Goal: Transaction & Acquisition: Purchase product/service

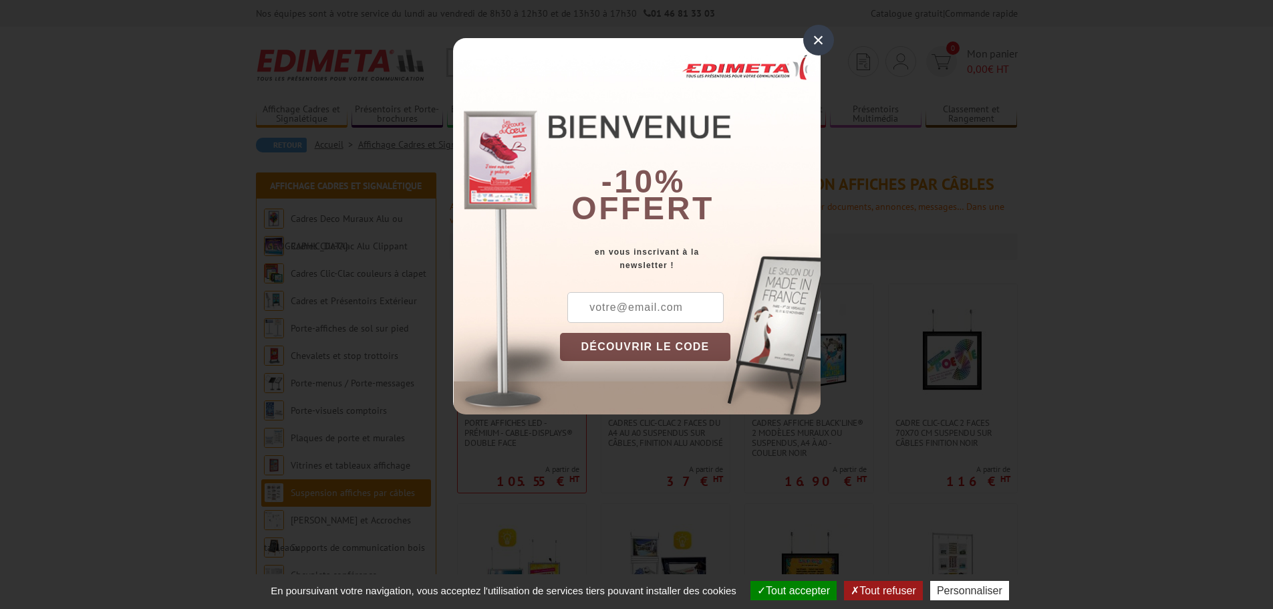
click at [813, 39] on div "×" at bounding box center [818, 40] width 31 height 31
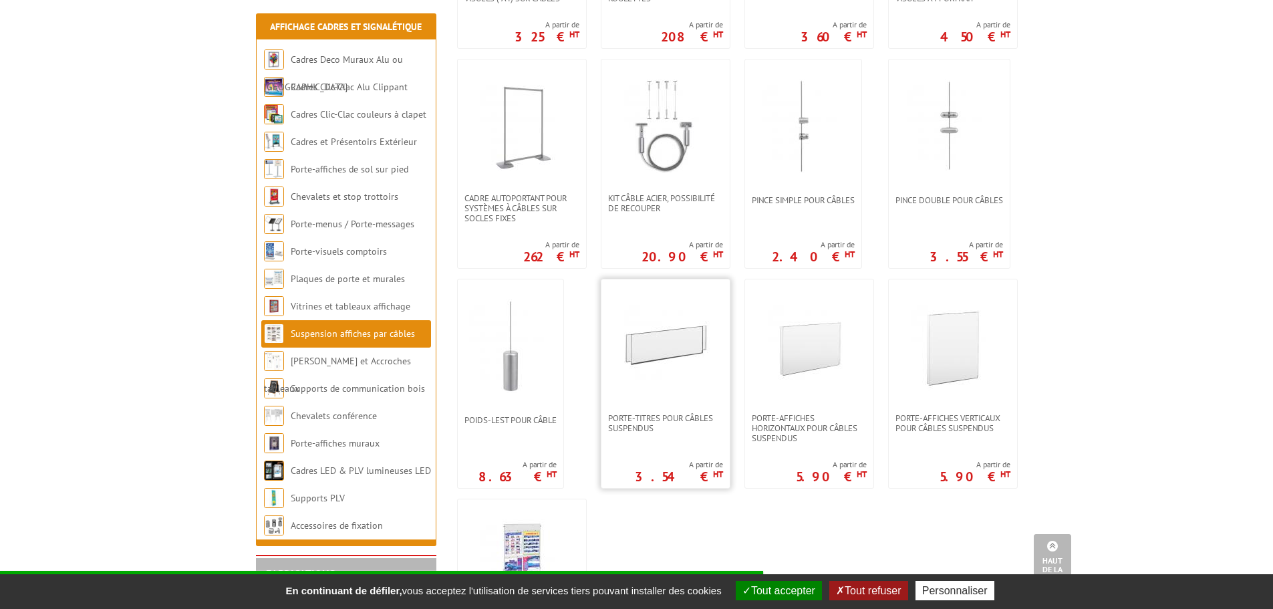
scroll to position [935, 0]
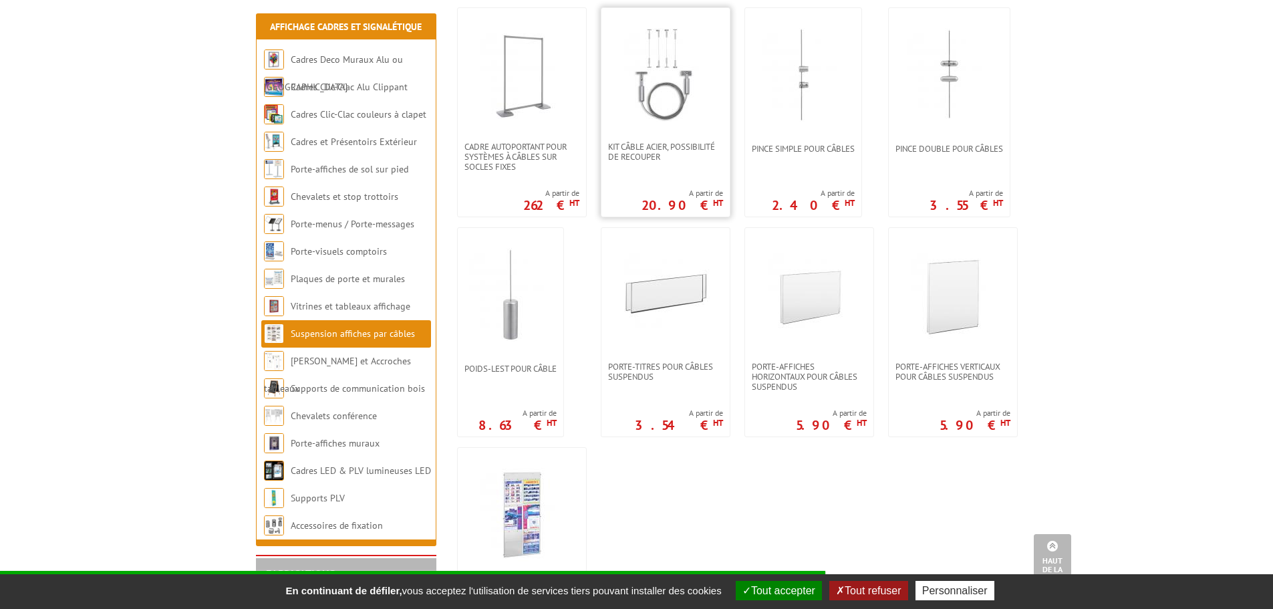
click at [698, 104] on img at bounding box center [666, 75] width 94 height 94
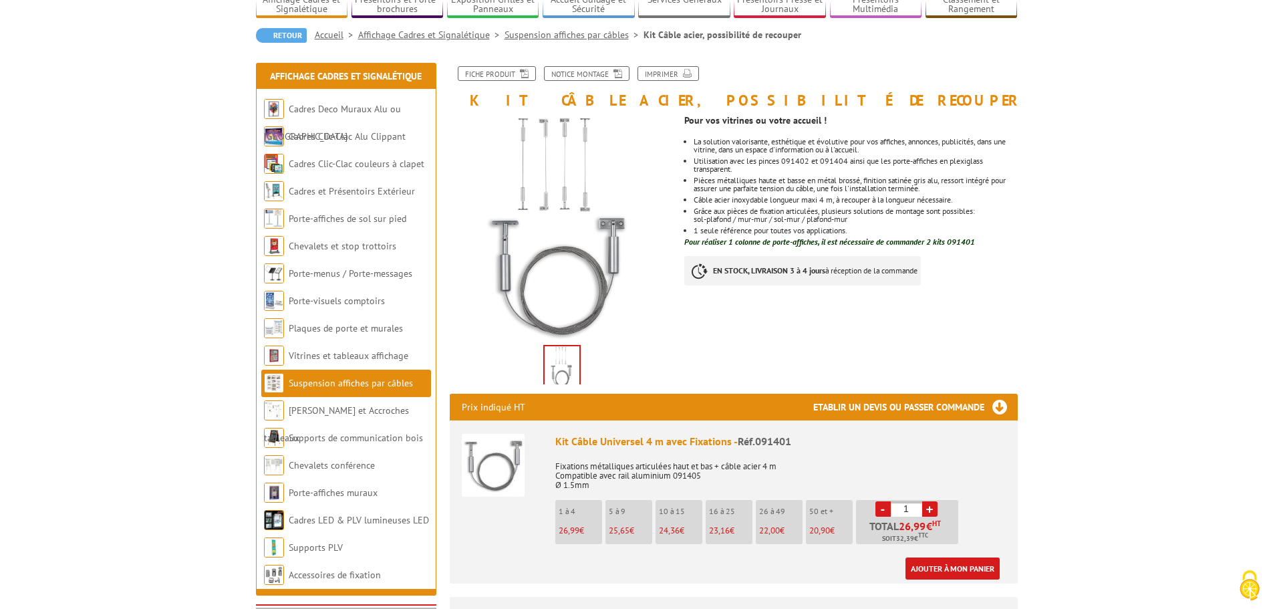
scroll to position [134, 0]
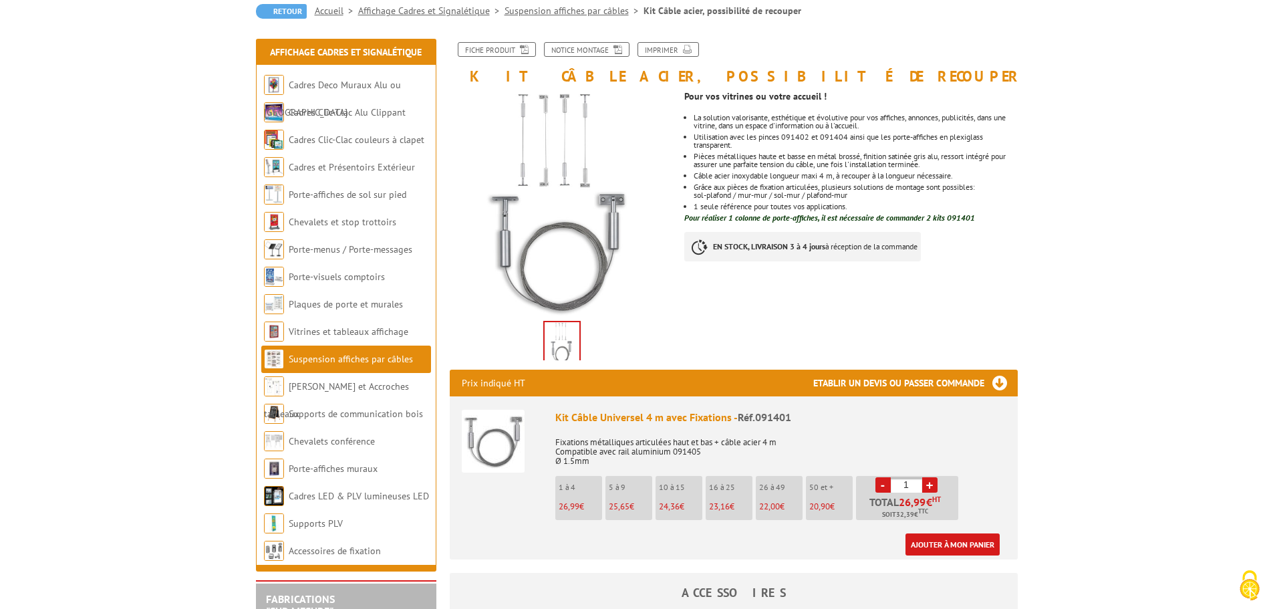
click at [629, 497] on li "5 à 9 25,65 €" at bounding box center [628, 498] width 47 height 44
click at [621, 484] on p "5 à 9" at bounding box center [630, 486] width 43 height 9
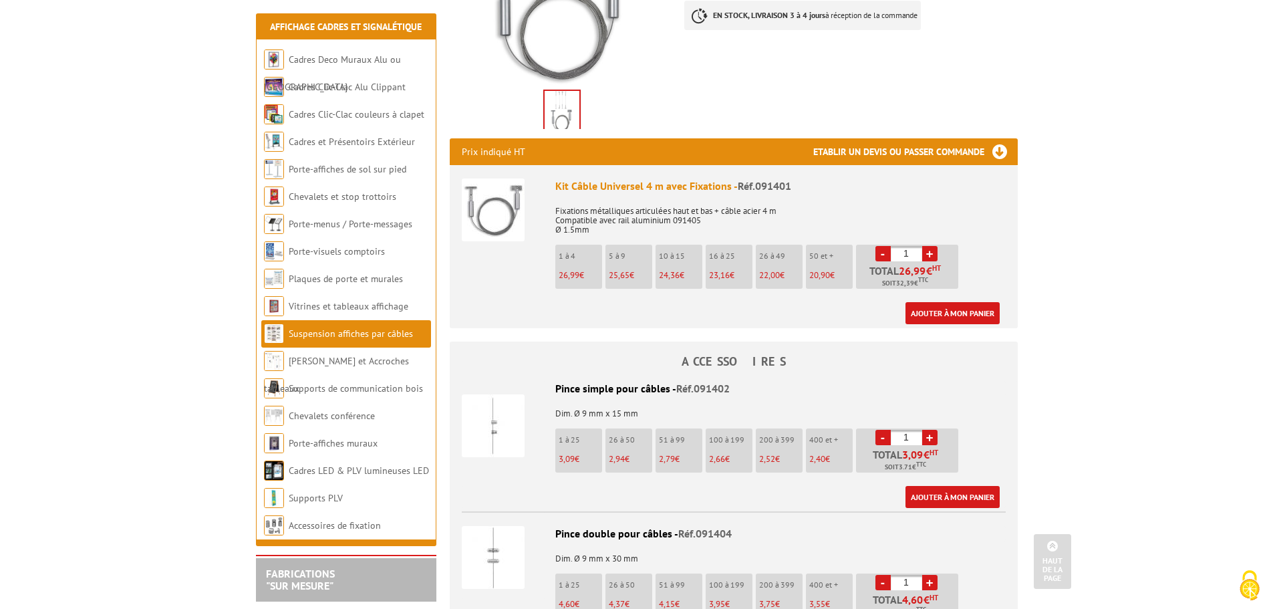
scroll to position [401, 0]
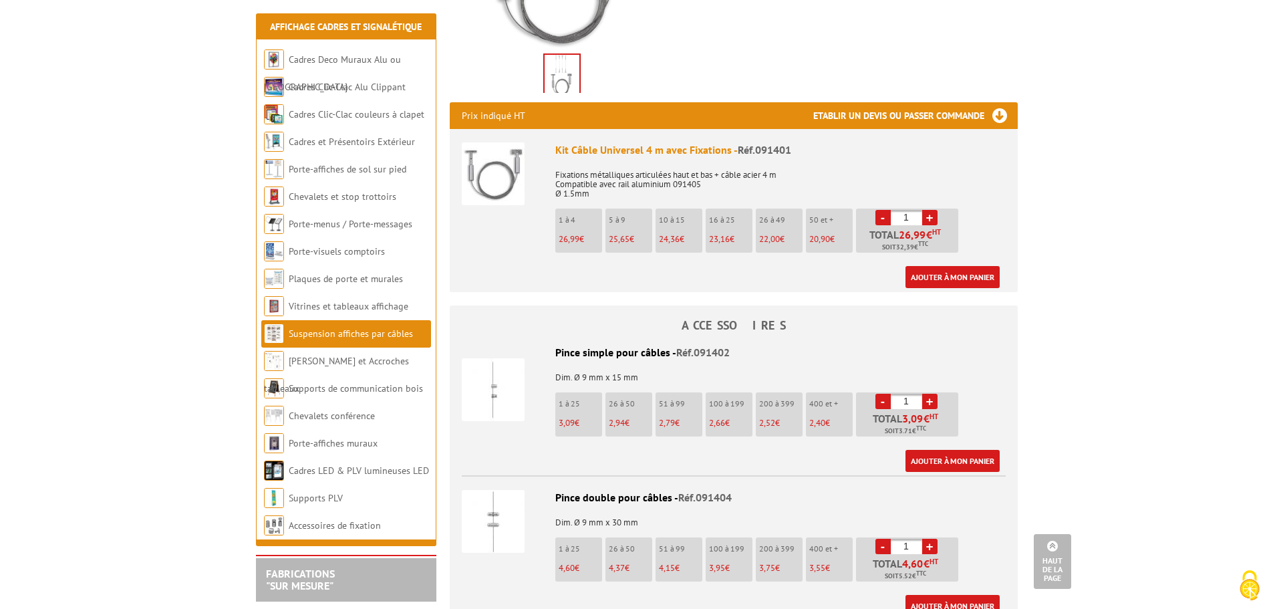
click at [925, 214] on link "+" at bounding box center [929, 217] width 15 height 15
click at [930, 217] on link "+" at bounding box center [929, 217] width 15 height 15
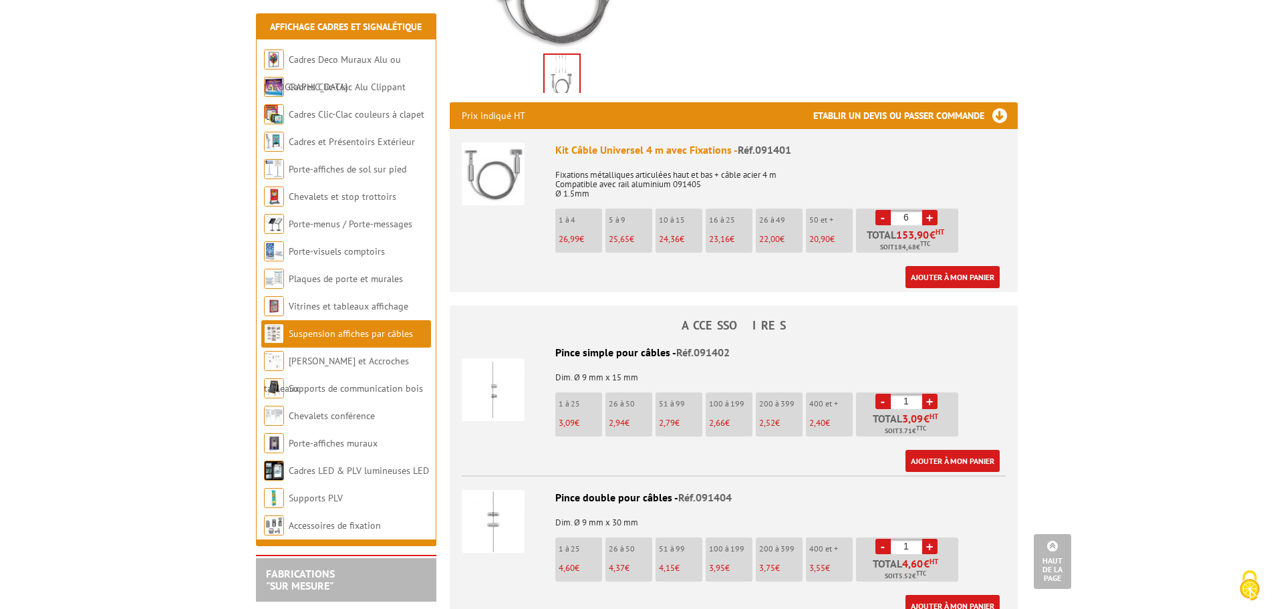
click at [882, 216] on link "-" at bounding box center [882, 217] width 15 height 15
type input "5"
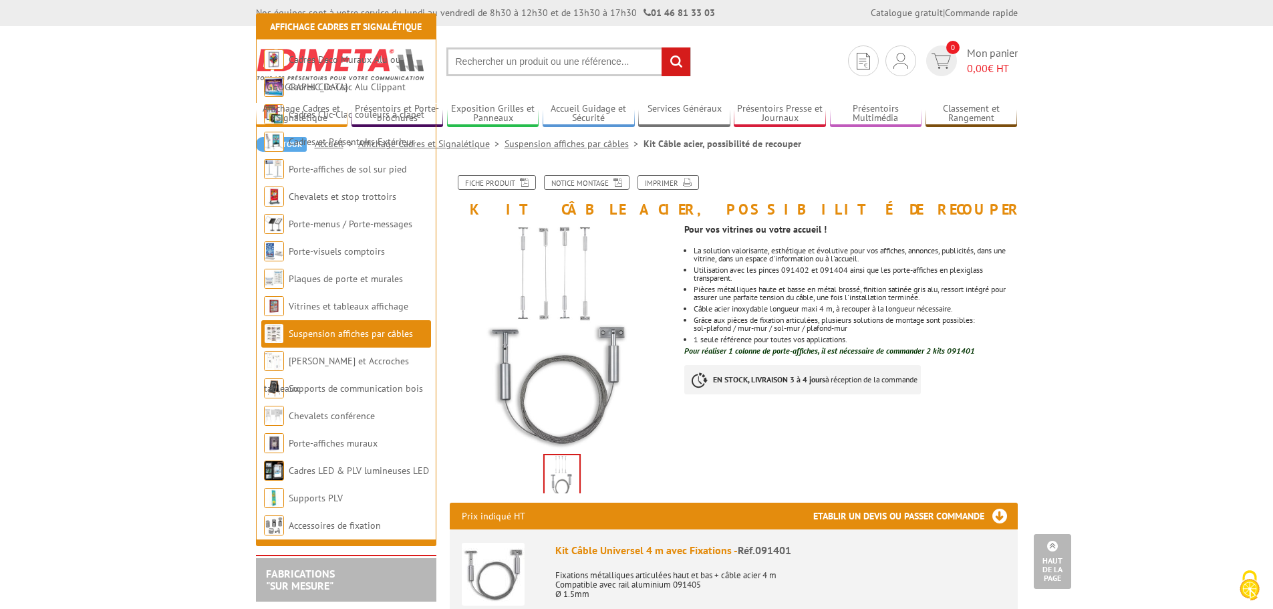
scroll to position [0, 0]
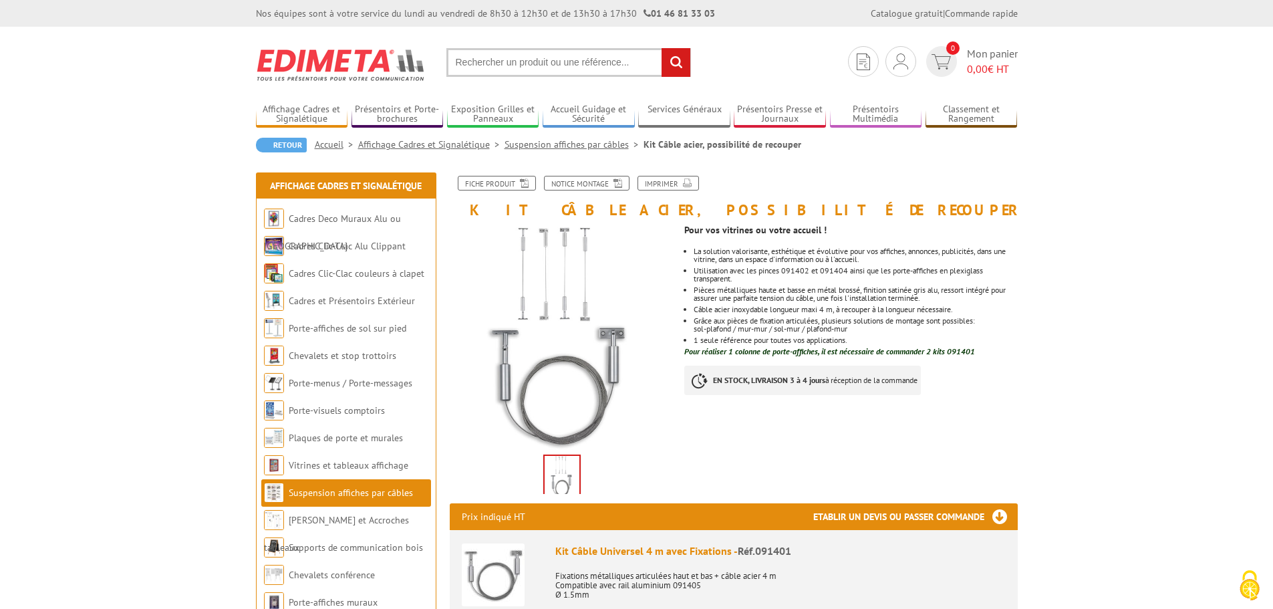
click at [553, 144] on link "Suspension affiches par câbles" at bounding box center [573, 144] width 139 height 12
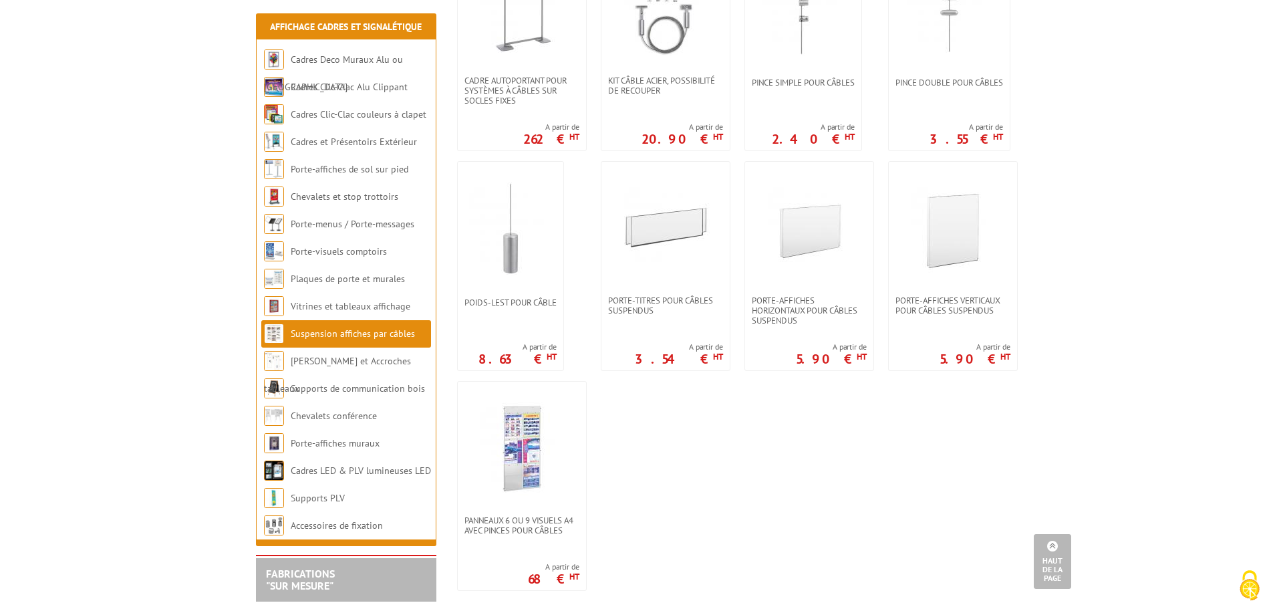
scroll to position [1002, 0]
click at [965, 237] on img at bounding box center [953, 228] width 94 height 94
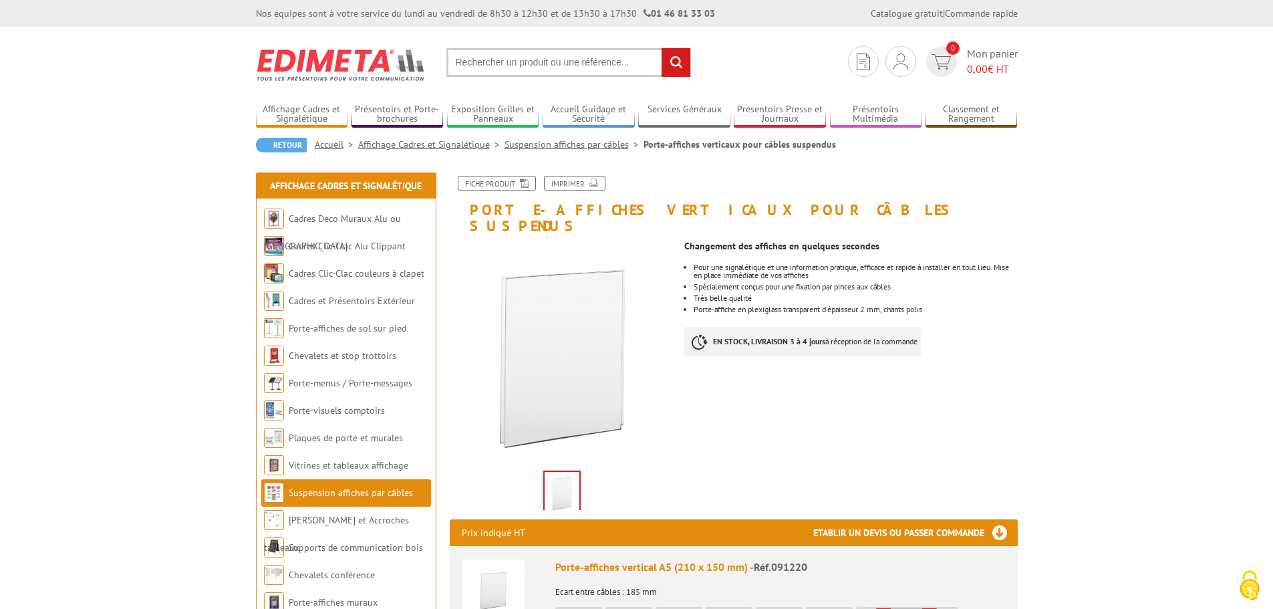
click at [539, 142] on link "Suspension affiches par câbles" at bounding box center [573, 144] width 139 height 12
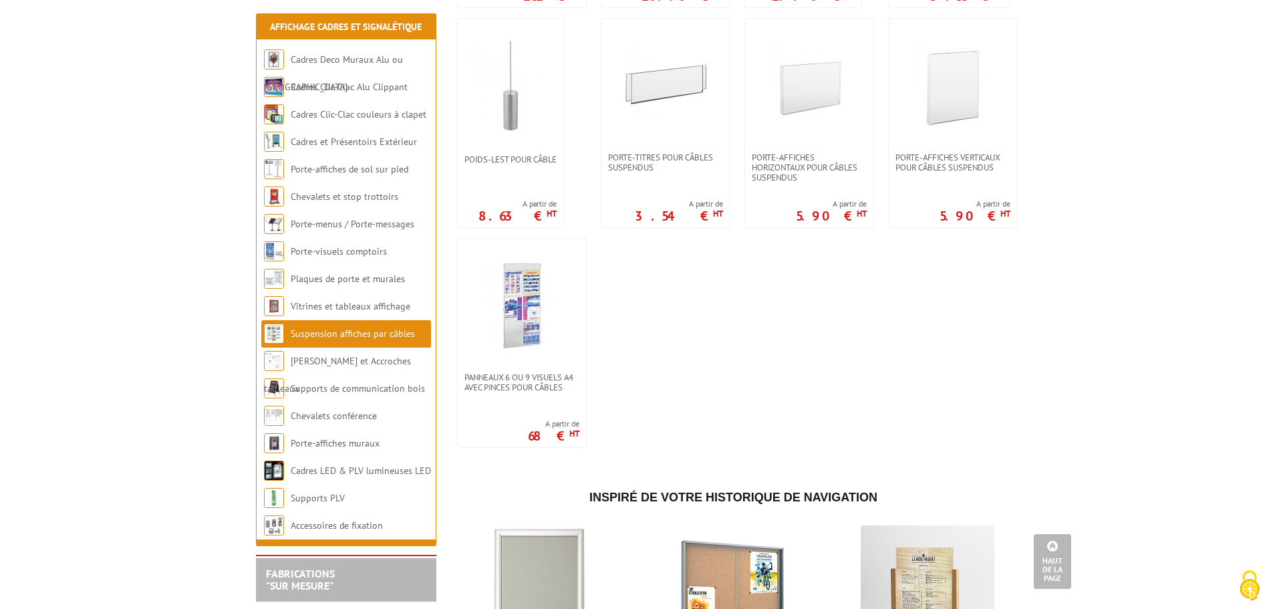
scroll to position [869, 0]
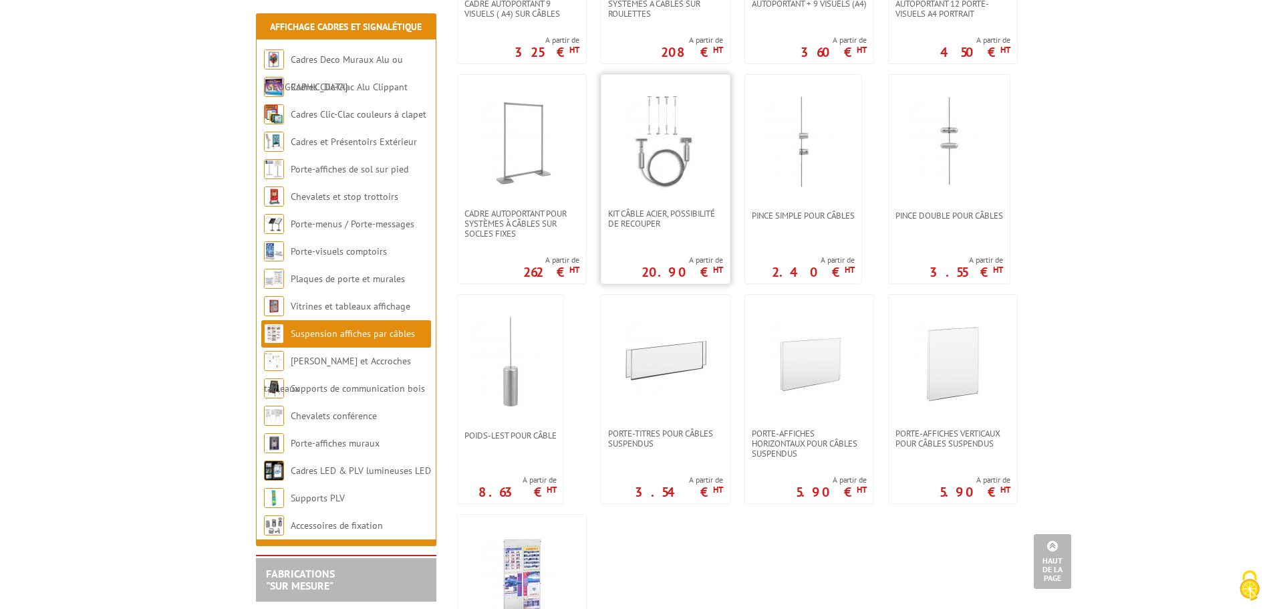
click at [682, 132] on img at bounding box center [666, 142] width 94 height 94
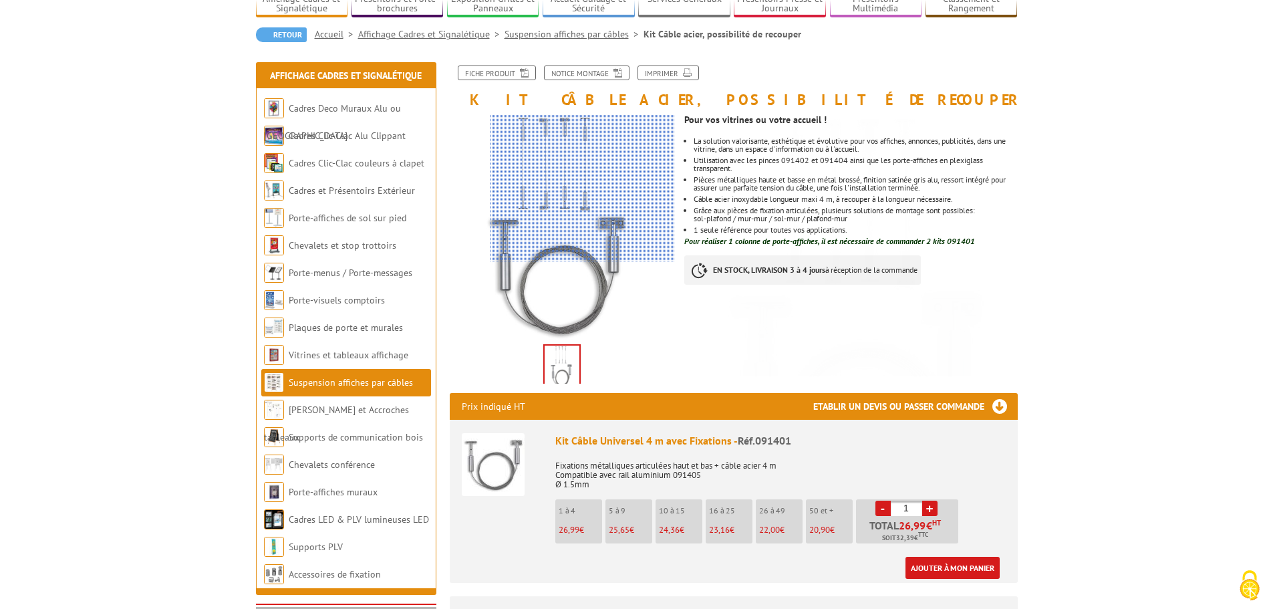
scroll to position [134, 0]
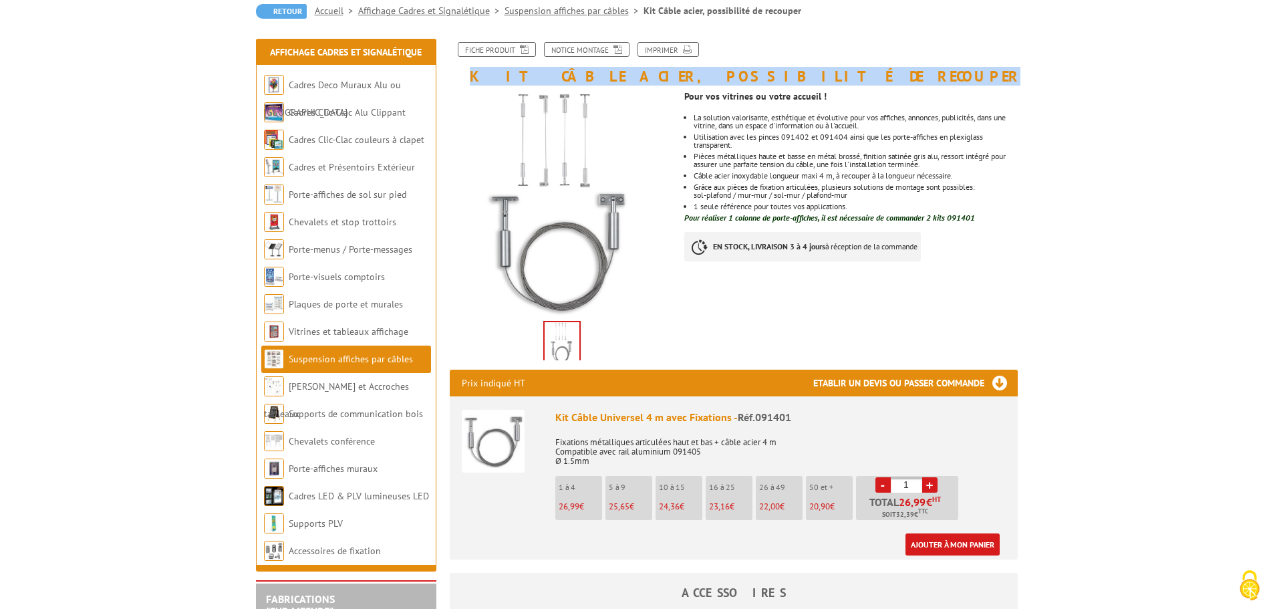
drag, startPoint x: 758, startPoint y: 71, endPoint x: 469, endPoint y: 73, distance: 289.3
click at [469, 73] on h1 "Kit Câble acier, possibilité de recouper" at bounding box center [734, 63] width 588 height 42
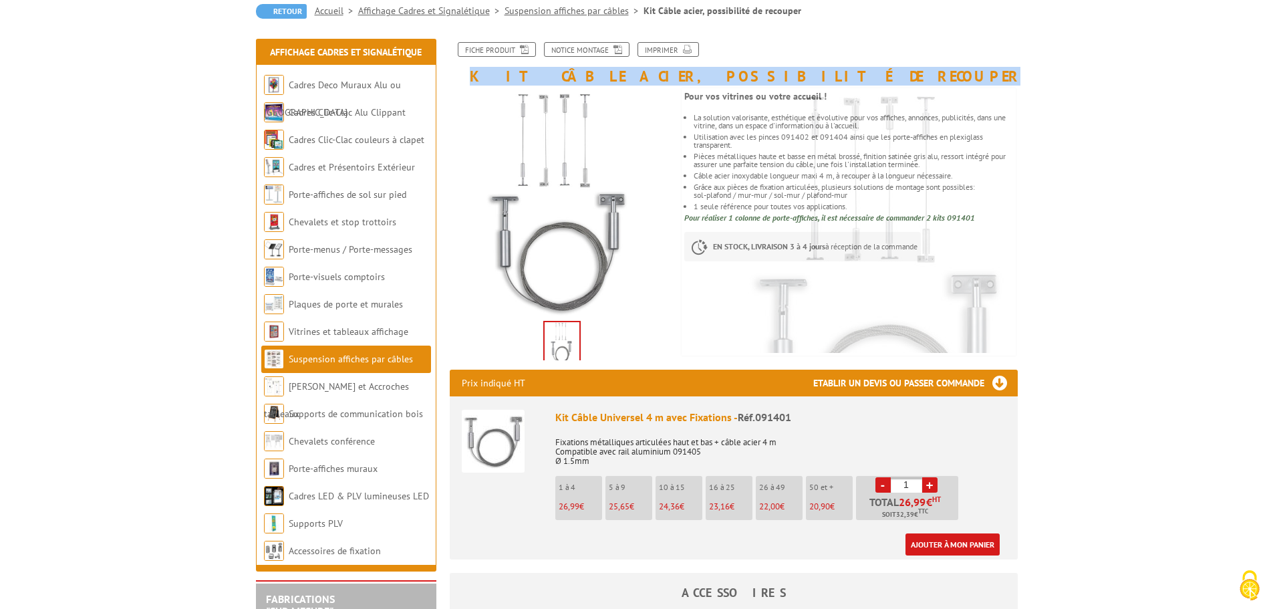
copy h1 "Kit Câble acier, possibilité de recouper"
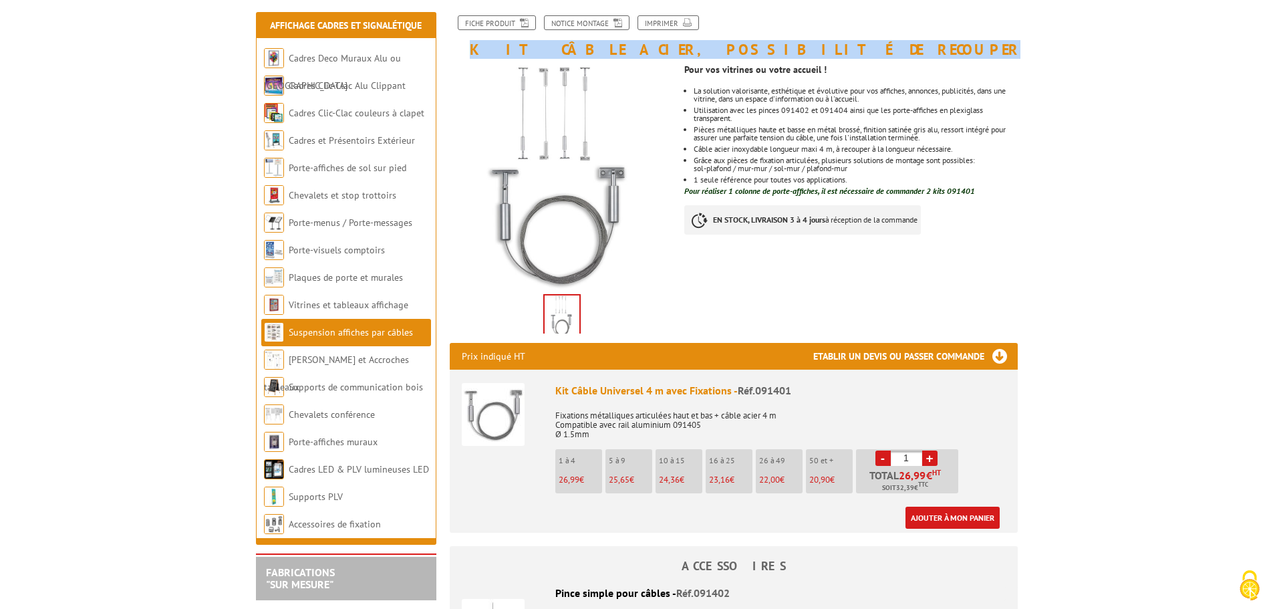
scroll to position [200, 0]
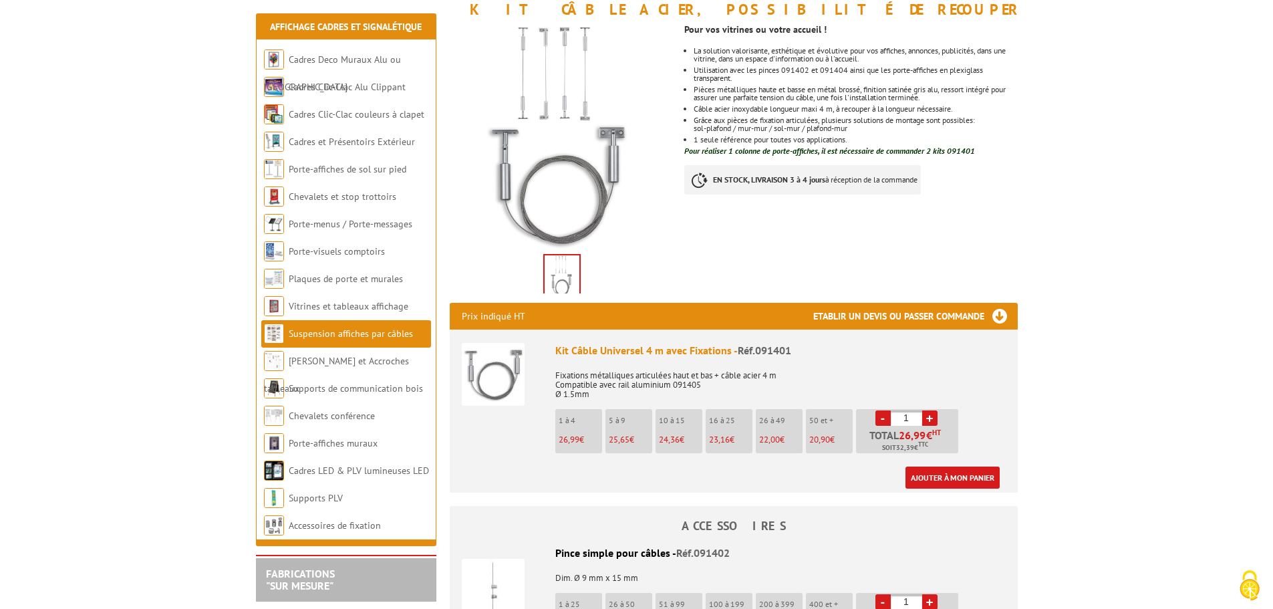
drag, startPoint x: 910, startPoint y: 416, endPoint x: 869, endPoint y: 426, distance: 42.5
click at [869, 426] on li "- 1 + Total 26,99 € HT Soit 32,39 € TTC" at bounding box center [907, 431] width 102 height 44
type input "8"
click at [922, 473] on link "Ajouter à mon panier" at bounding box center [952, 477] width 94 height 22
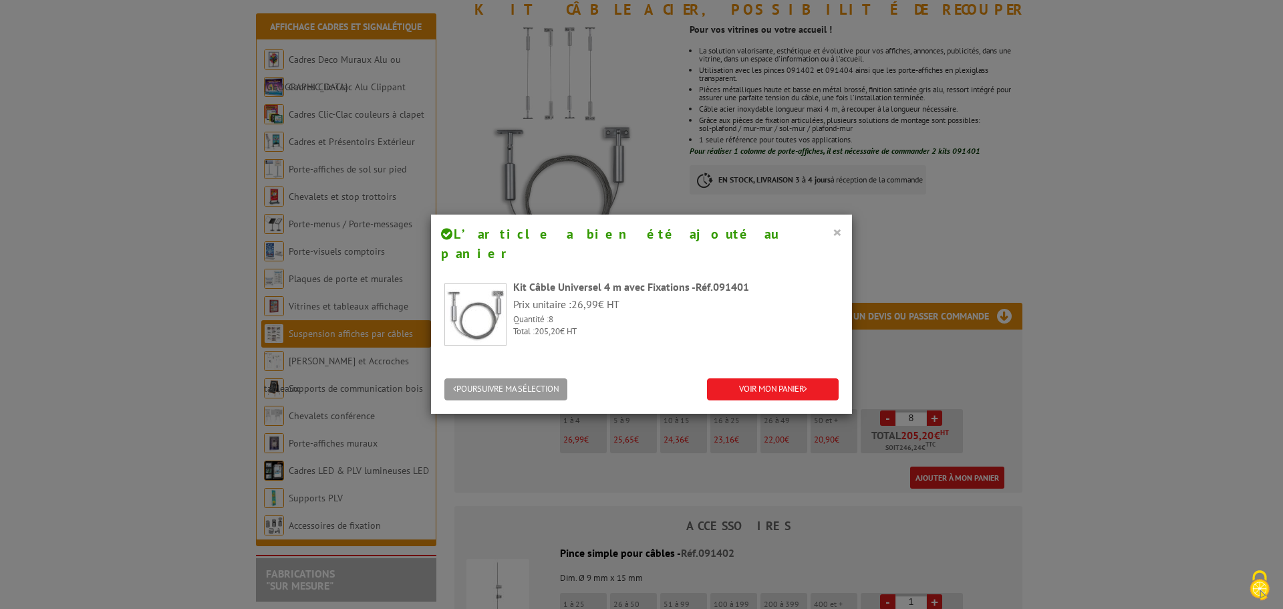
click at [833, 227] on button "×" at bounding box center [837, 231] width 9 height 17
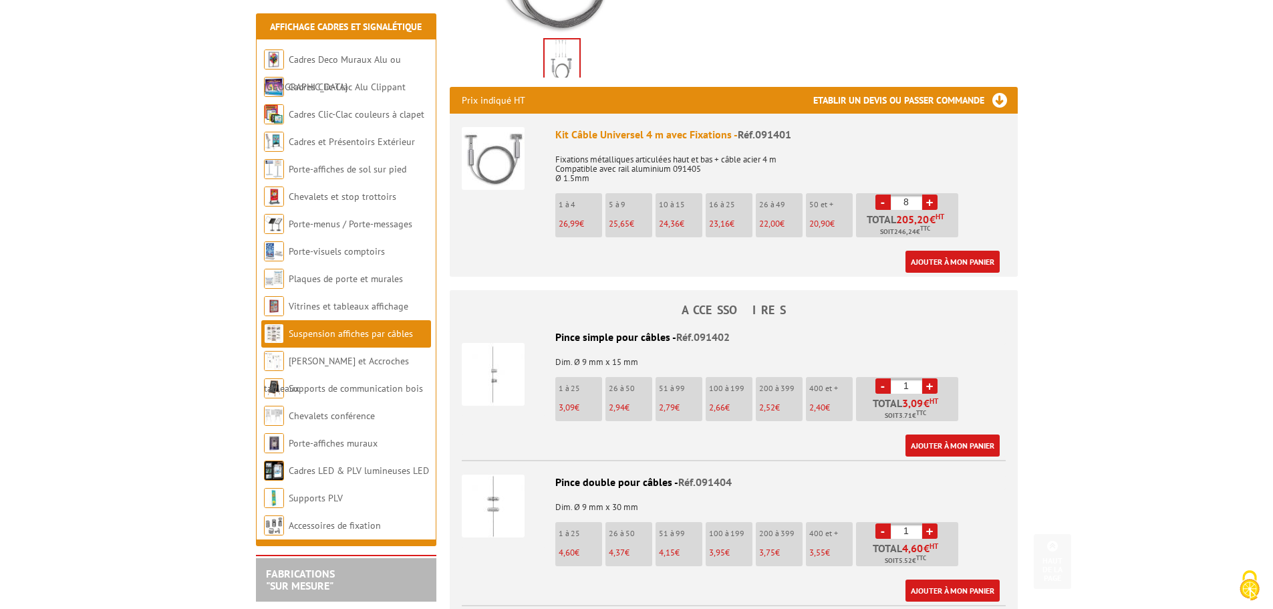
scroll to position [468, 0]
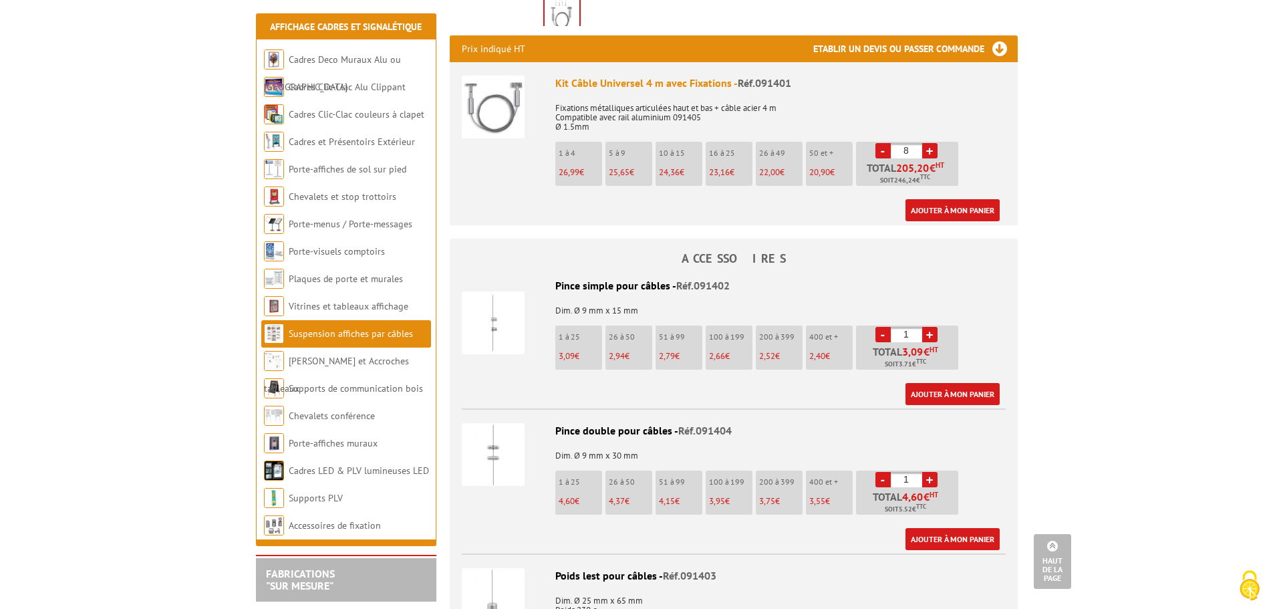
drag, startPoint x: 915, startPoint y: 335, endPoint x: 894, endPoint y: 333, distance: 20.8
click at [894, 333] on input "1" at bounding box center [906, 334] width 31 height 15
type input "24"
click at [959, 398] on link "Ajouter à mon panier" at bounding box center [952, 394] width 94 height 22
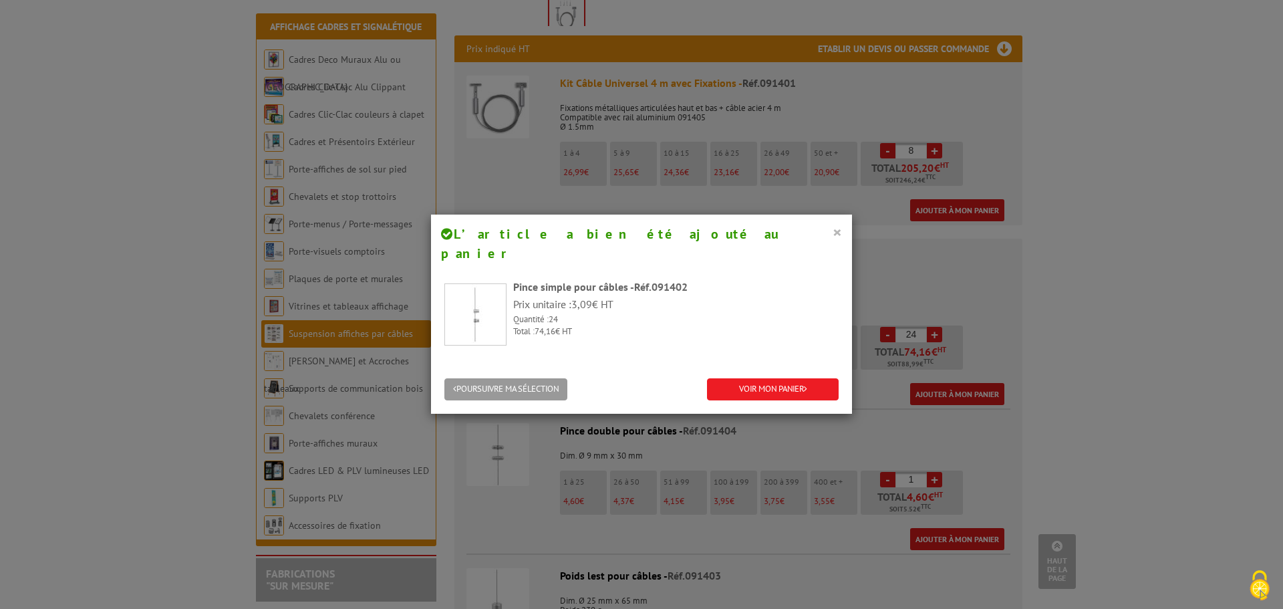
click at [835, 233] on button "×" at bounding box center [837, 231] width 9 height 17
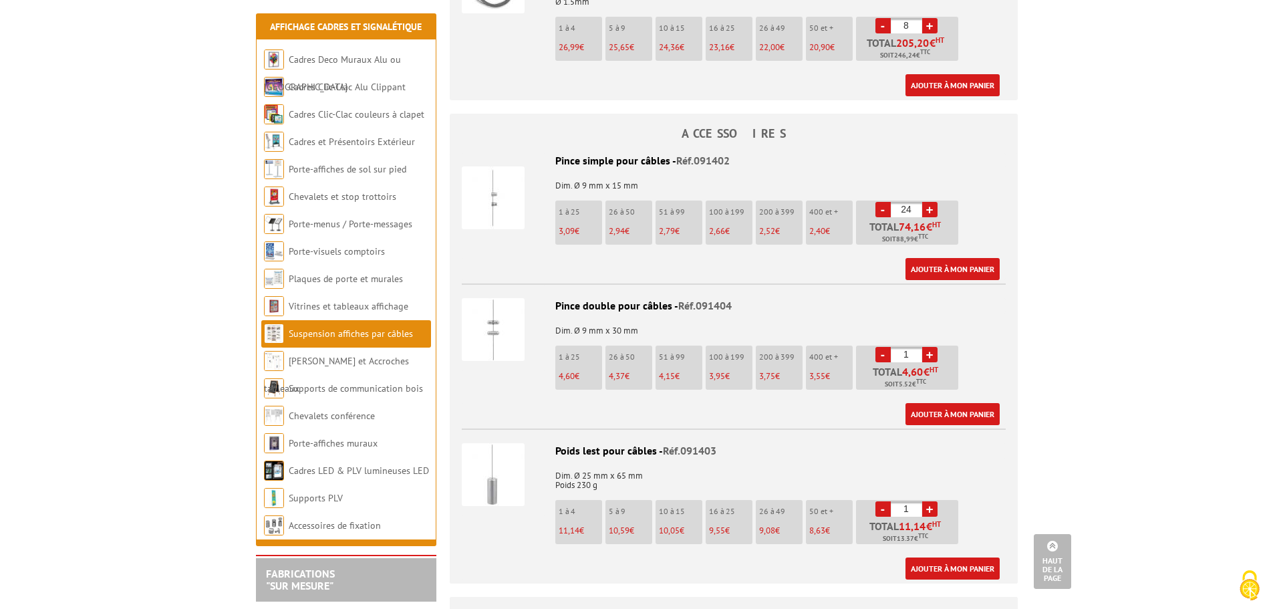
scroll to position [601, 0]
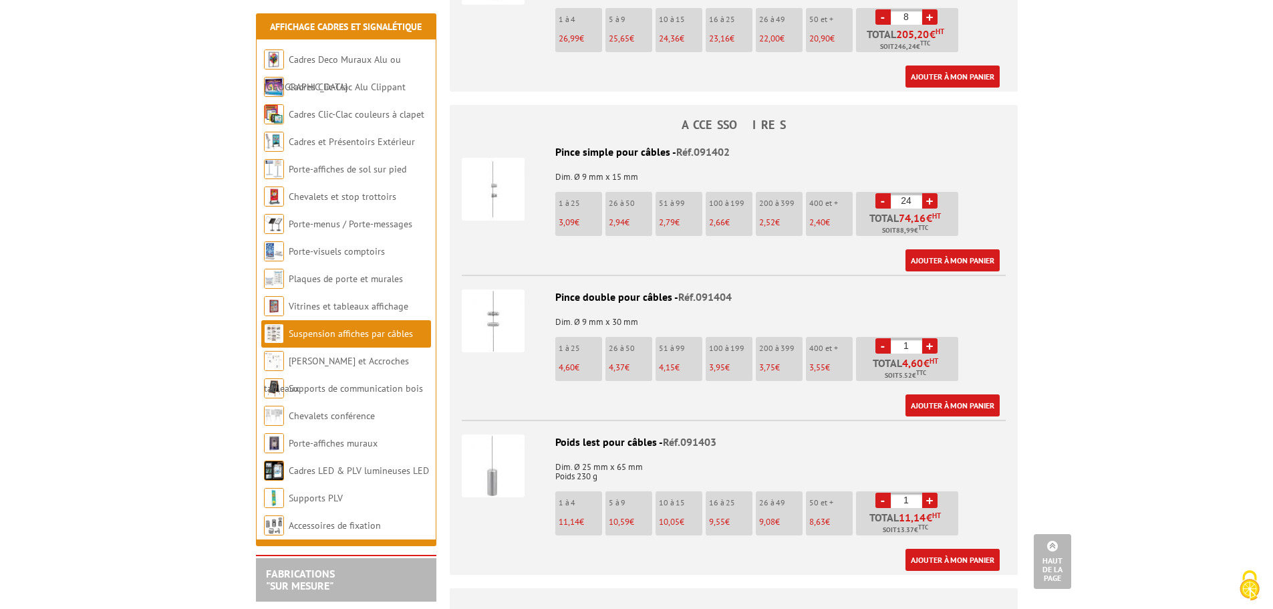
drag, startPoint x: 914, startPoint y: 341, endPoint x: 881, endPoint y: 343, distance: 32.8
click at [881, 343] on li "- 1 + Total 4,60 € HT Soit 5.52 € TTC" at bounding box center [907, 359] width 102 height 44
type input "5"
type input "40"
click at [932, 400] on link "Ajouter à mon panier" at bounding box center [952, 405] width 94 height 22
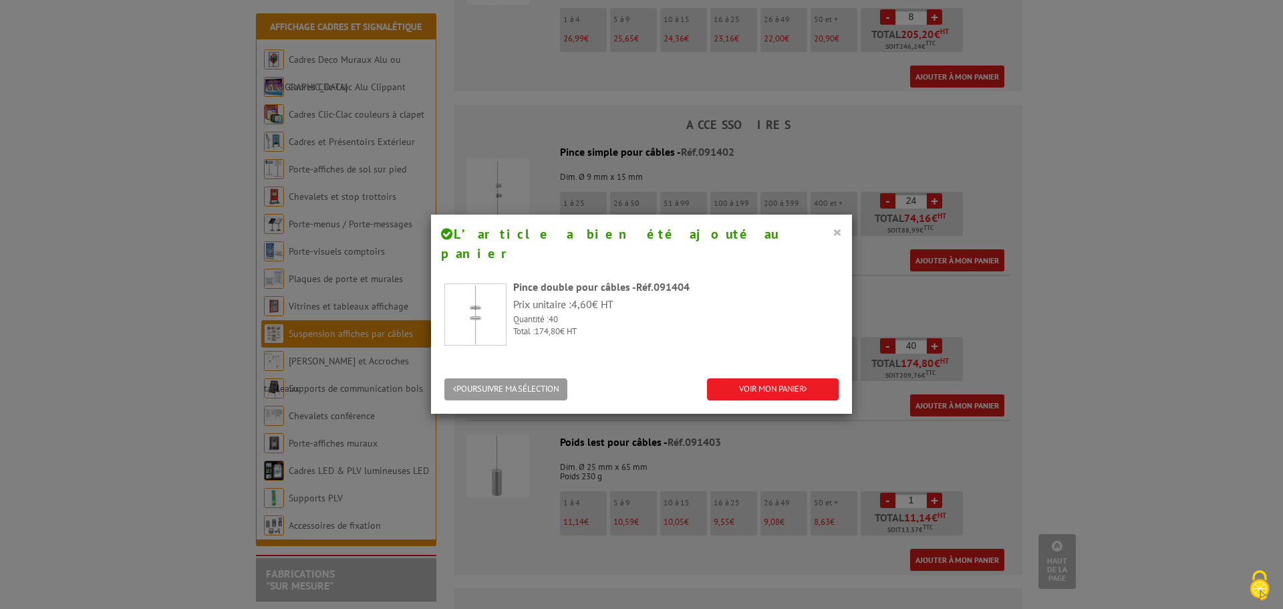
click at [833, 233] on button "×" at bounding box center [837, 231] width 9 height 17
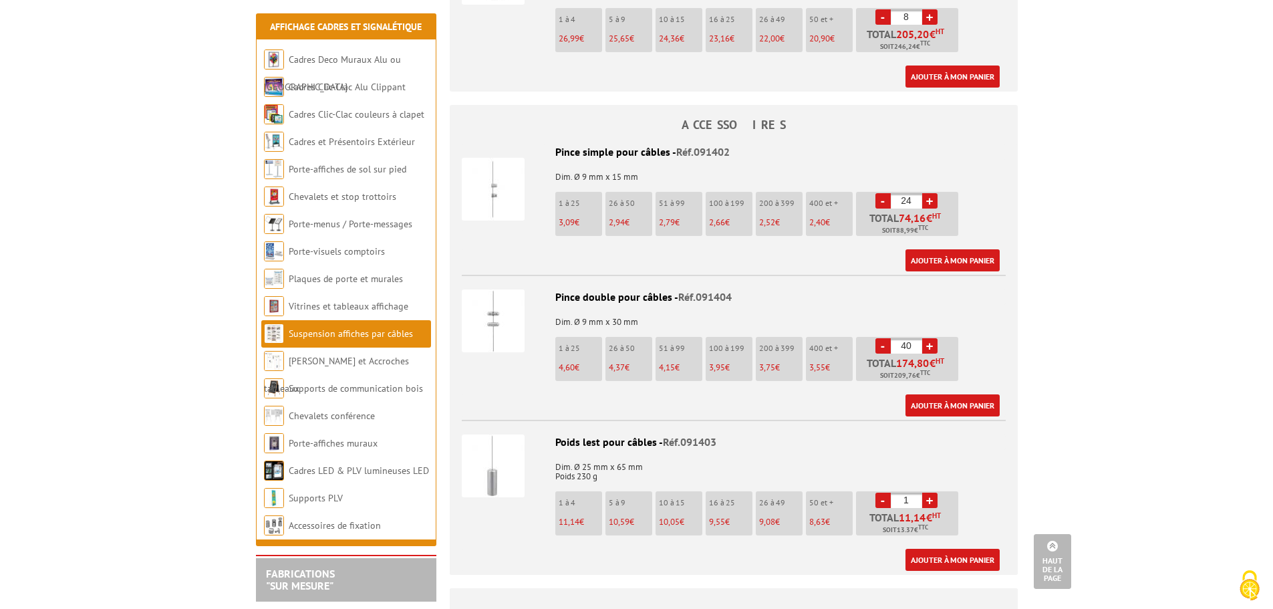
click at [885, 502] on link "-" at bounding box center [882, 499] width 15 height 15
click at [886, 500] on li "- 1 + Total 11,14 € HT Soit 13.37 € TTC" at bounding box center [907, 513] width 102 height 44
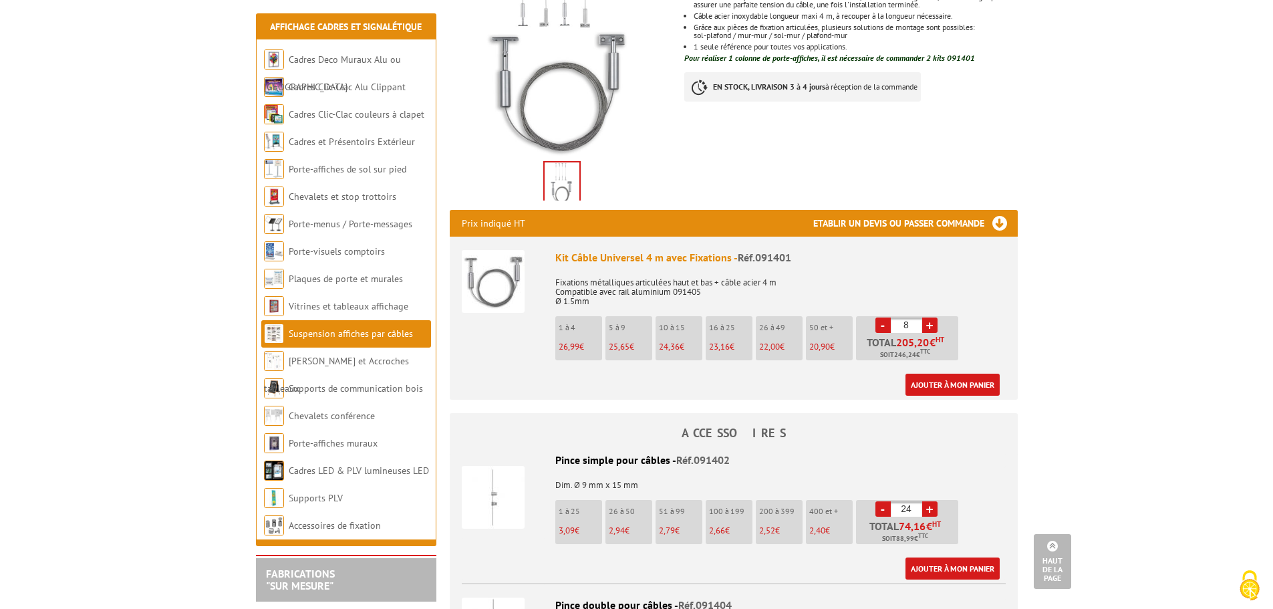
scroll to position [0, 0]
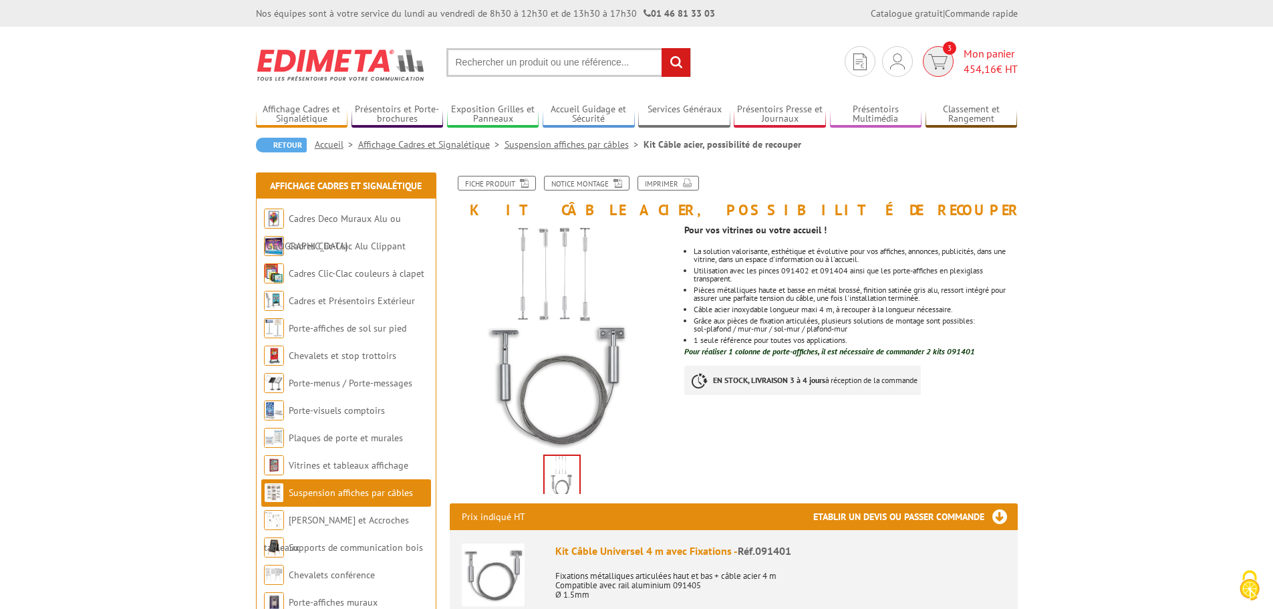
click at [972, 51] on span "Mon panier 454,16 € HT" at bounding box center [991, 61] width 54 height 31
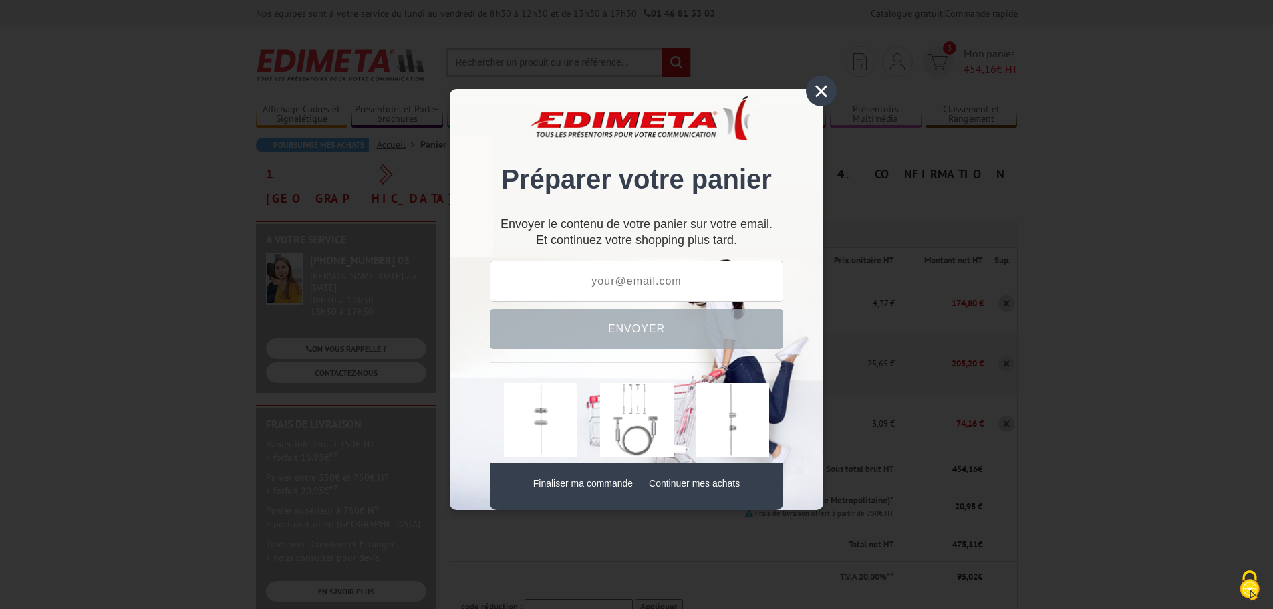
click at [817, 96] on div "×" at bounding box center [821, 91] width 31 height 31
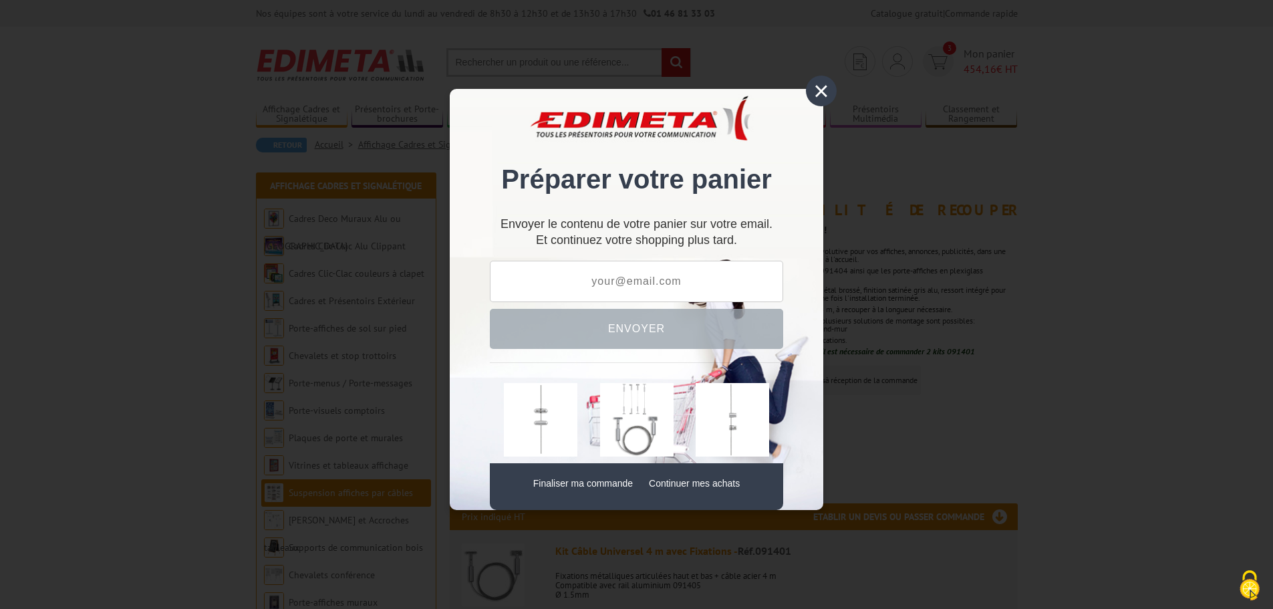
click at [815, 95] on div "×" at bounding box center [821, 91] width 31 height 31
